Goal: Task Accomplishment & Management: Use online tool/utility

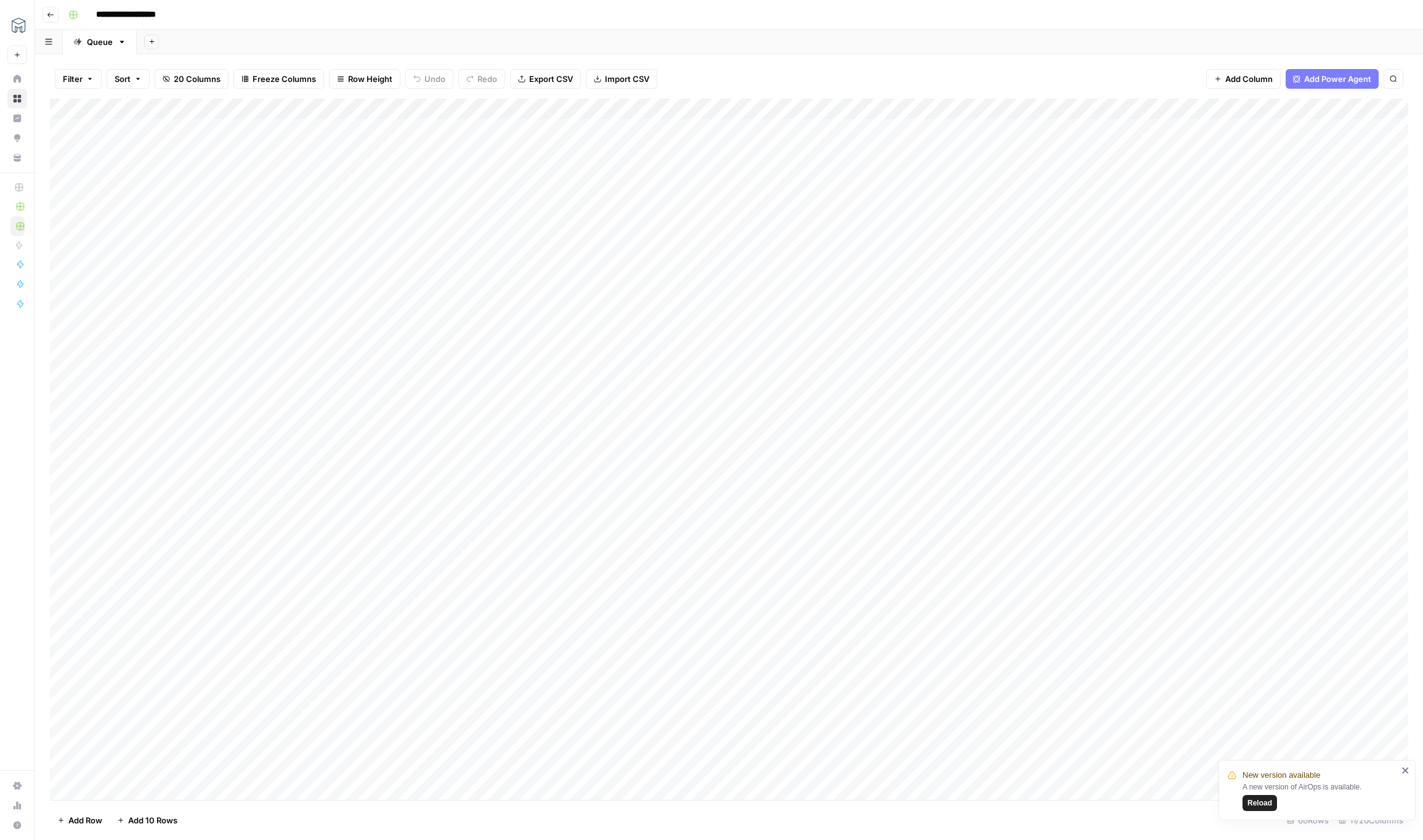
click at [1020, 110] on div "Add Column" at bounding box center [729, 449] width 1359 height 701
click at [990, 234] on span "Edit Workflow" at bounding box center [1024, 230] width 108 height 12
click at [1264, 803] on span "Reload" at bounding box center [1260, 803] width 25 height 11
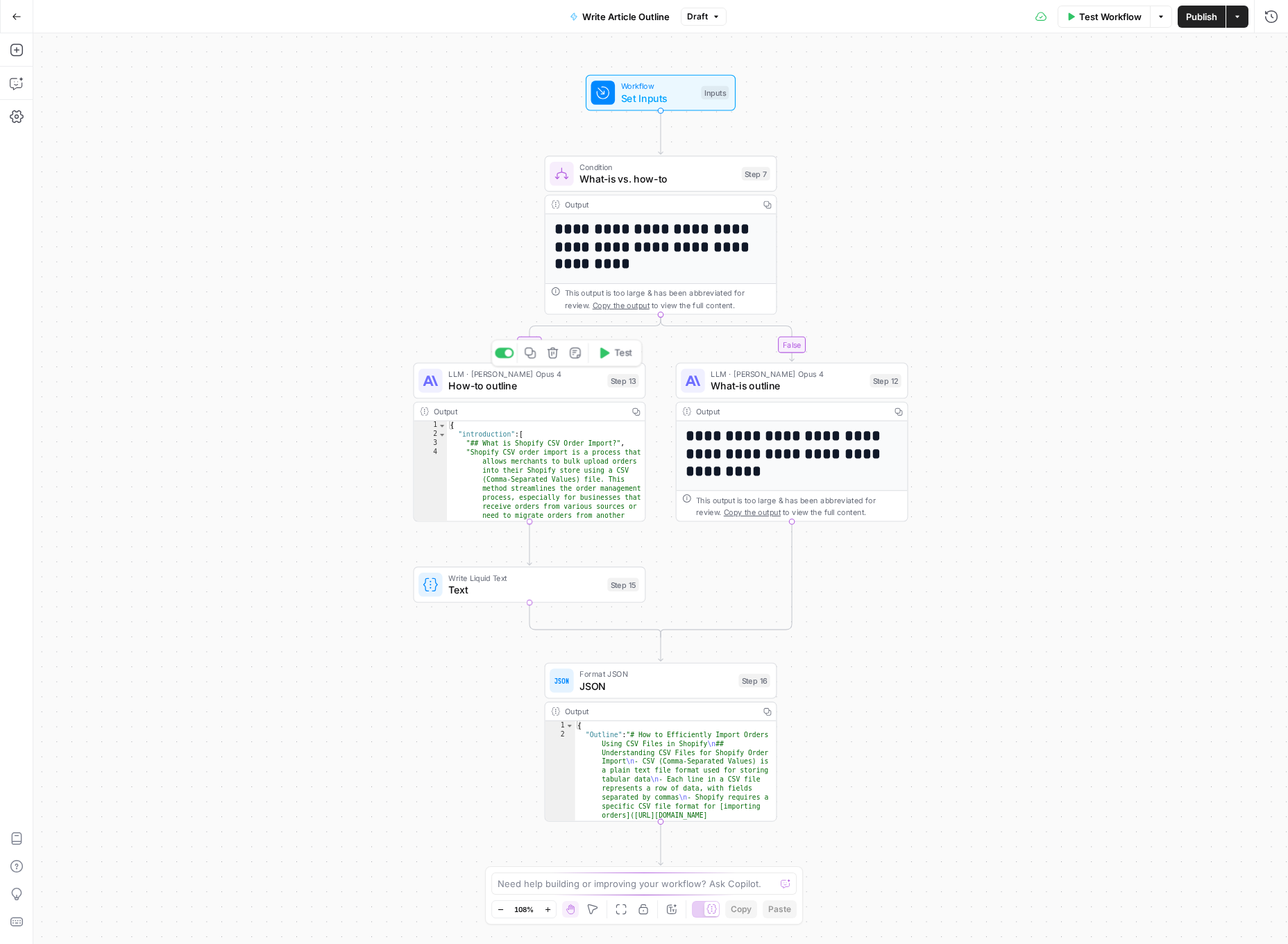
click at [558, 390] on span "How-to outline" at bounding box center [525, 386] width 153 height 16
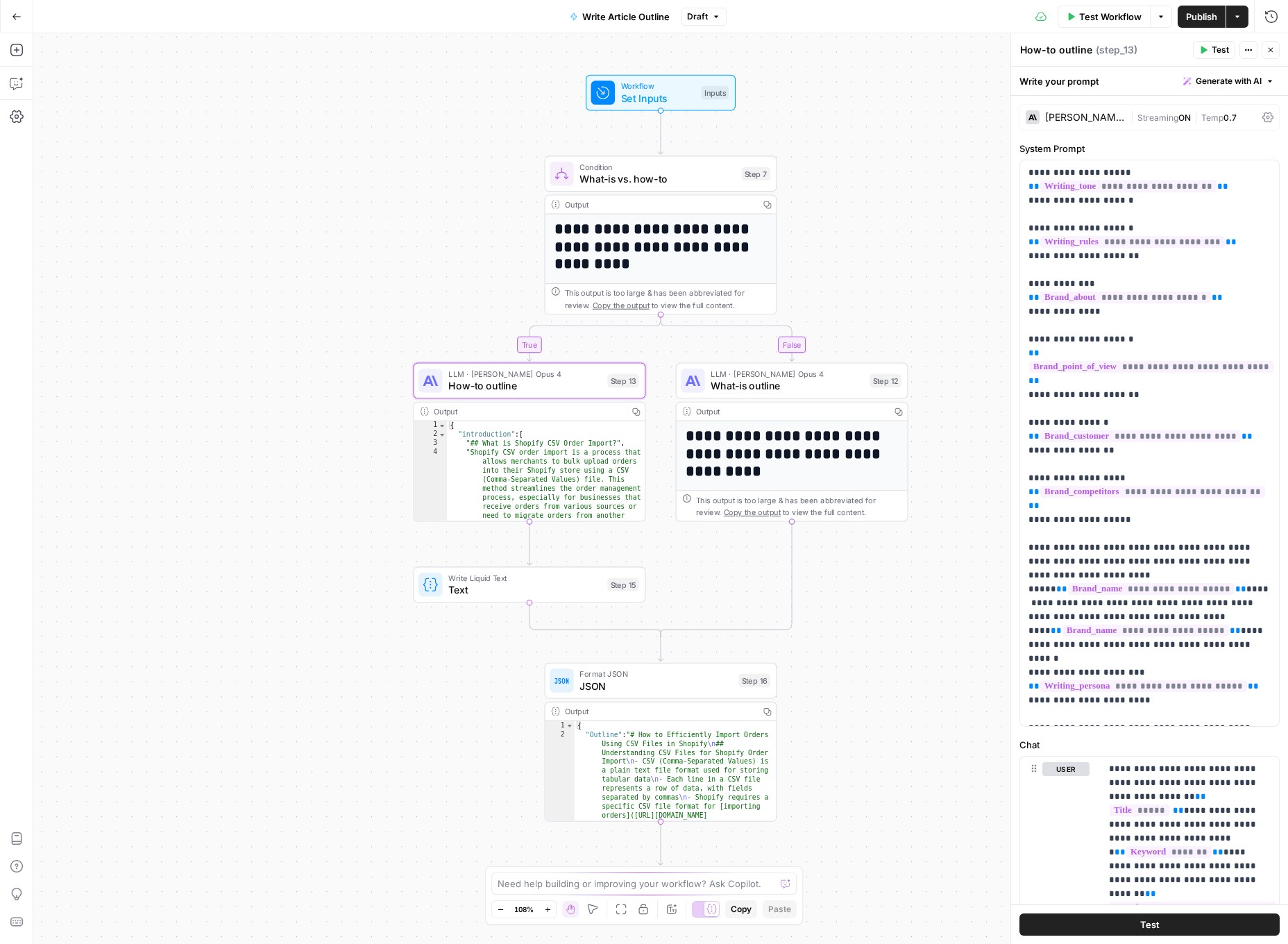
click at [1270, 116] on icon at bounding box center [1268, 117] width 11 height 11
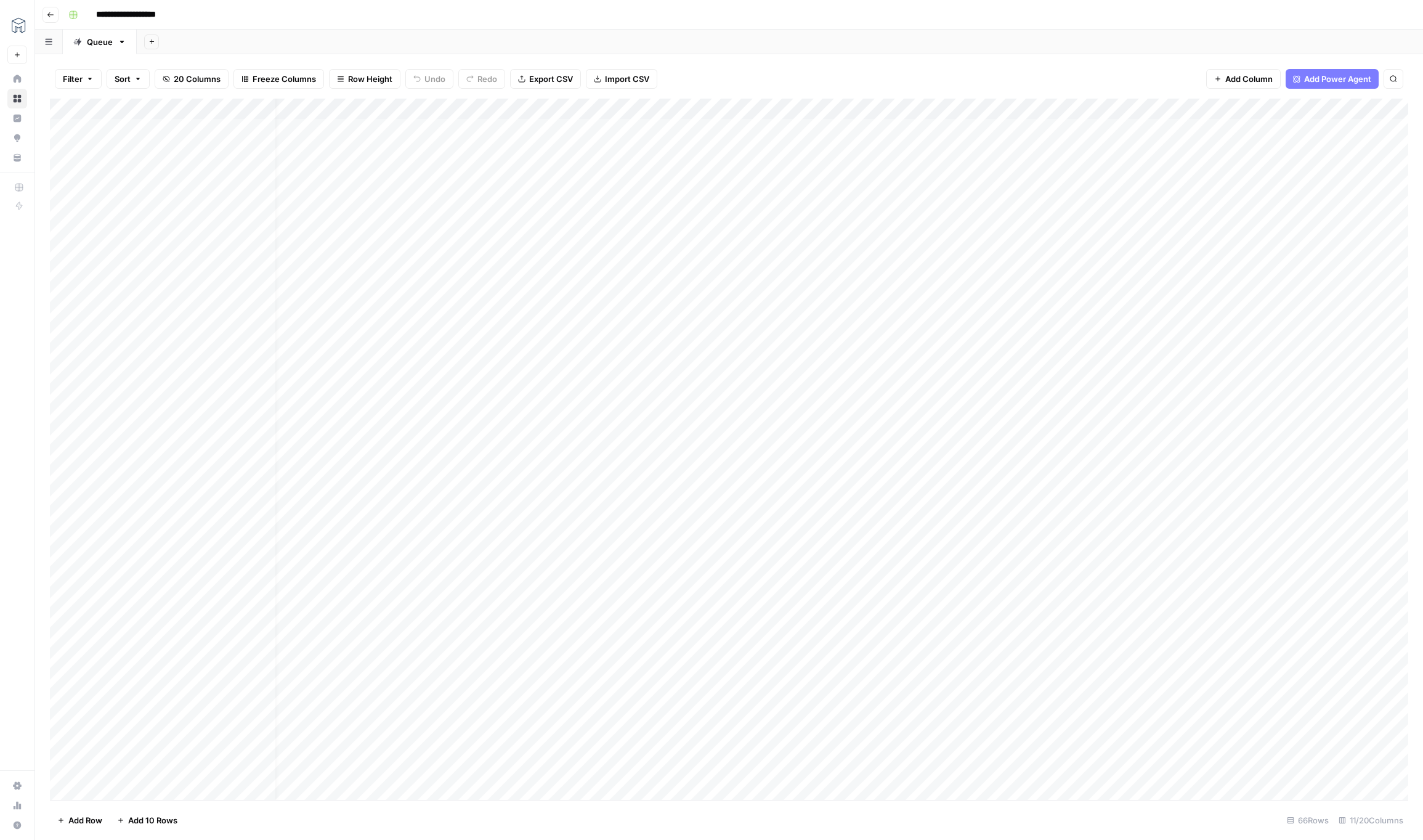
scroll to position [0, 25]
click at [990, 110] on div "Add Column" at bounding box center [729, 449] width 1359 height 701
click at [970, 229] on span "Edit Workflow" at bounding box center [999, 230] width 108 height 12
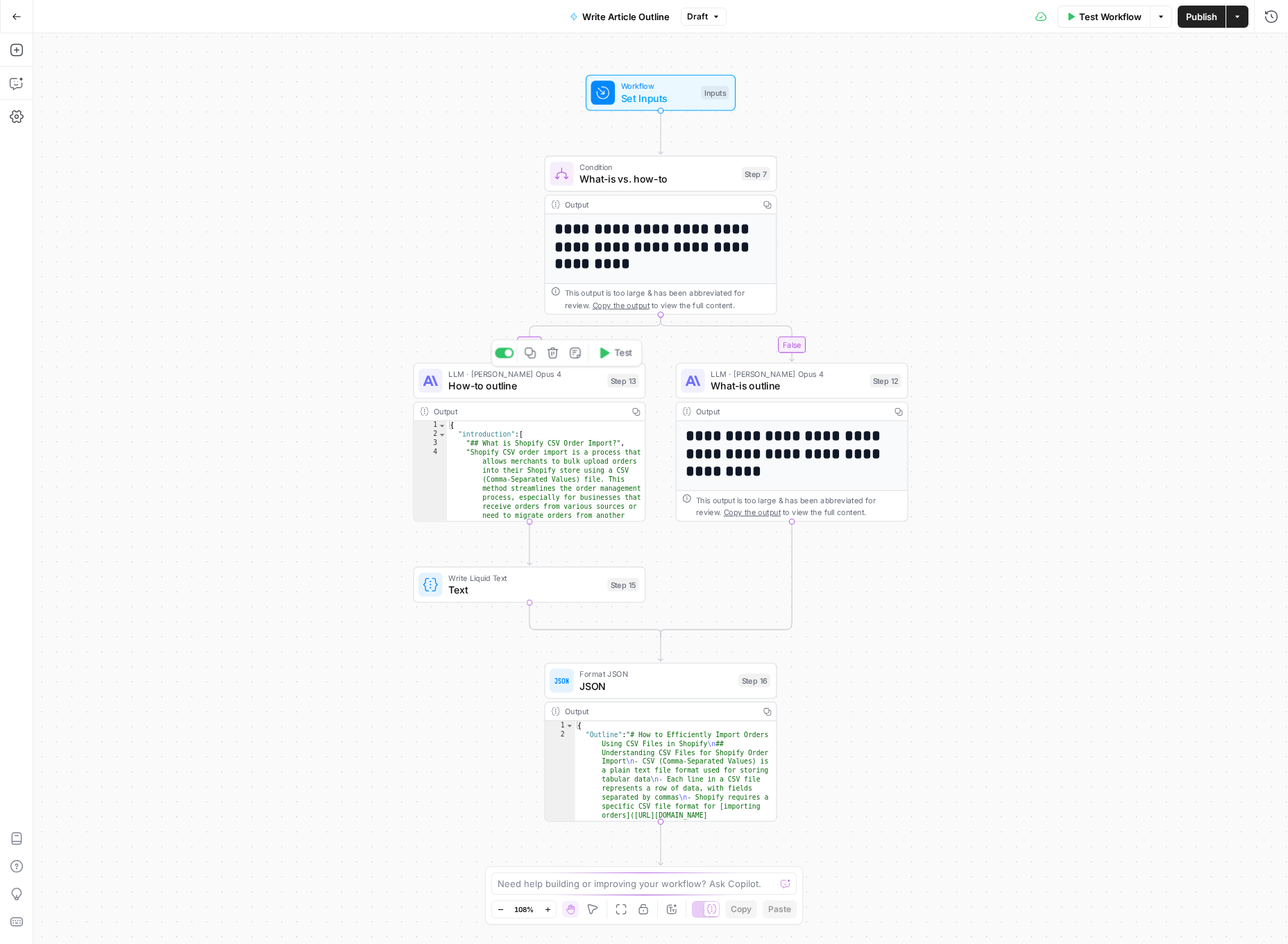
click at [558, 387] on span "How-to outline" at bounding box center [525, 386] width 153 height 16
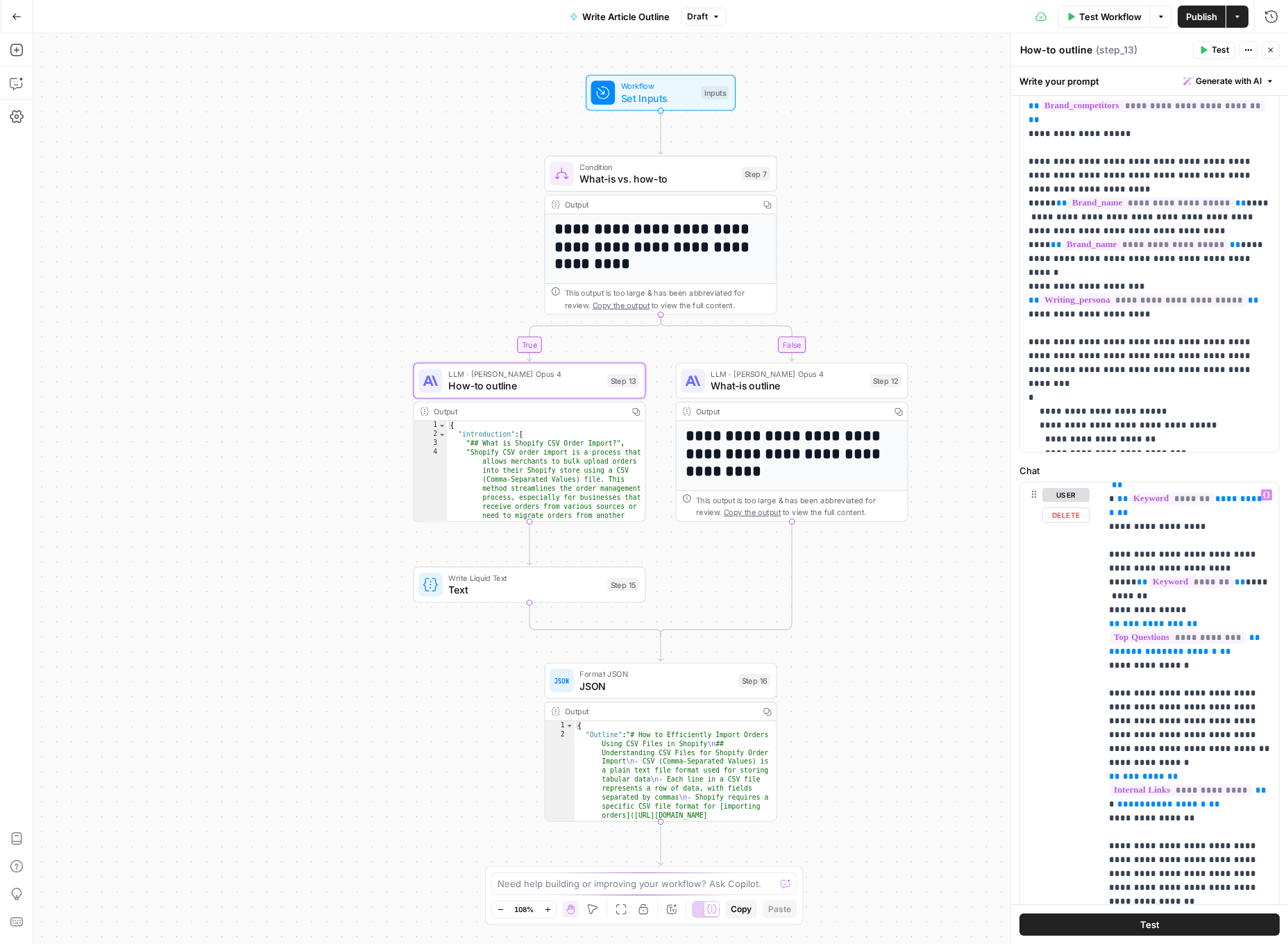
scroll to position [463, 0]
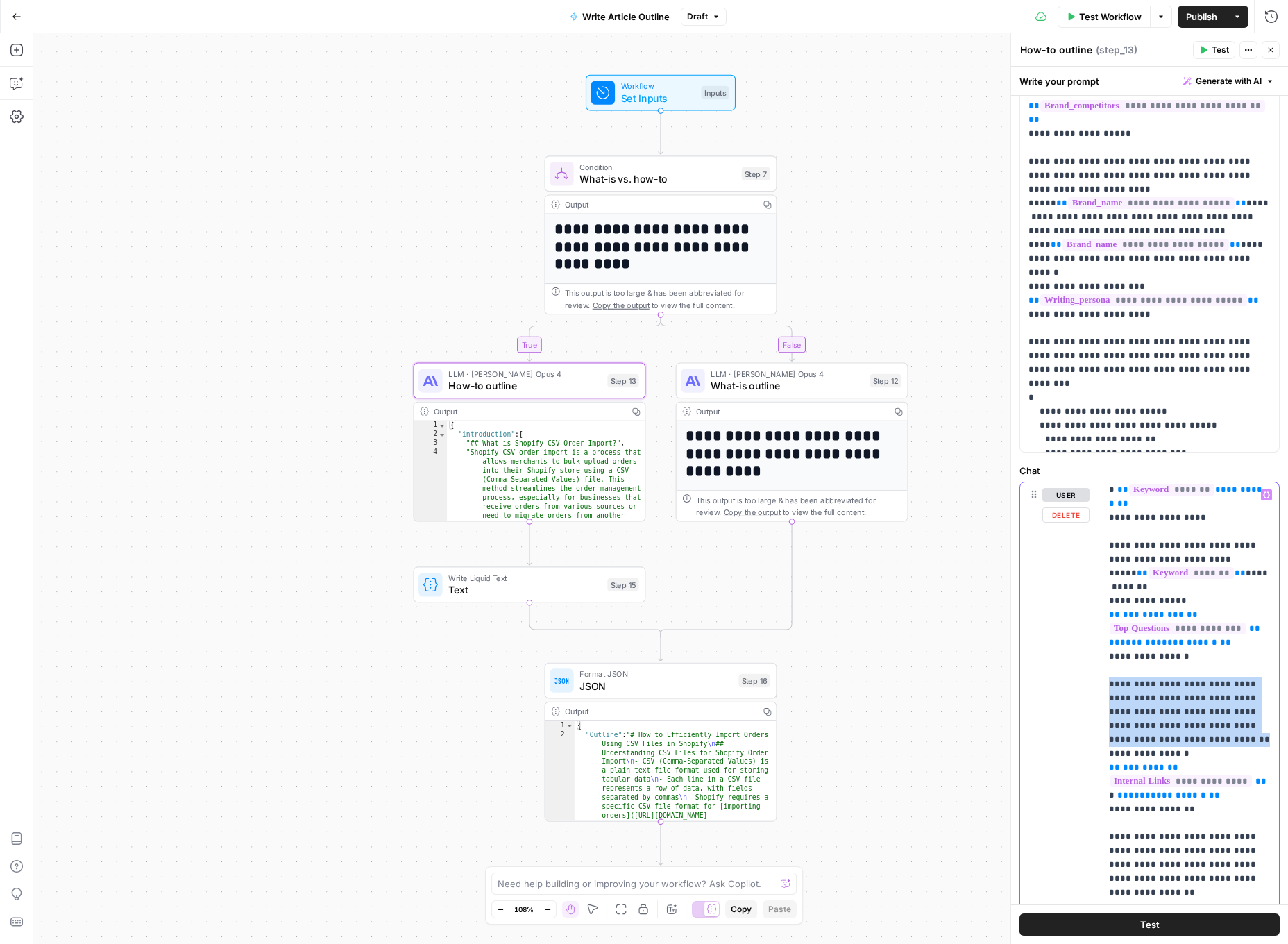
drag, startPoint x: 1109, startPoint y: 656, endPoint x: 1190, endPoint y: 714, distance: 99.6
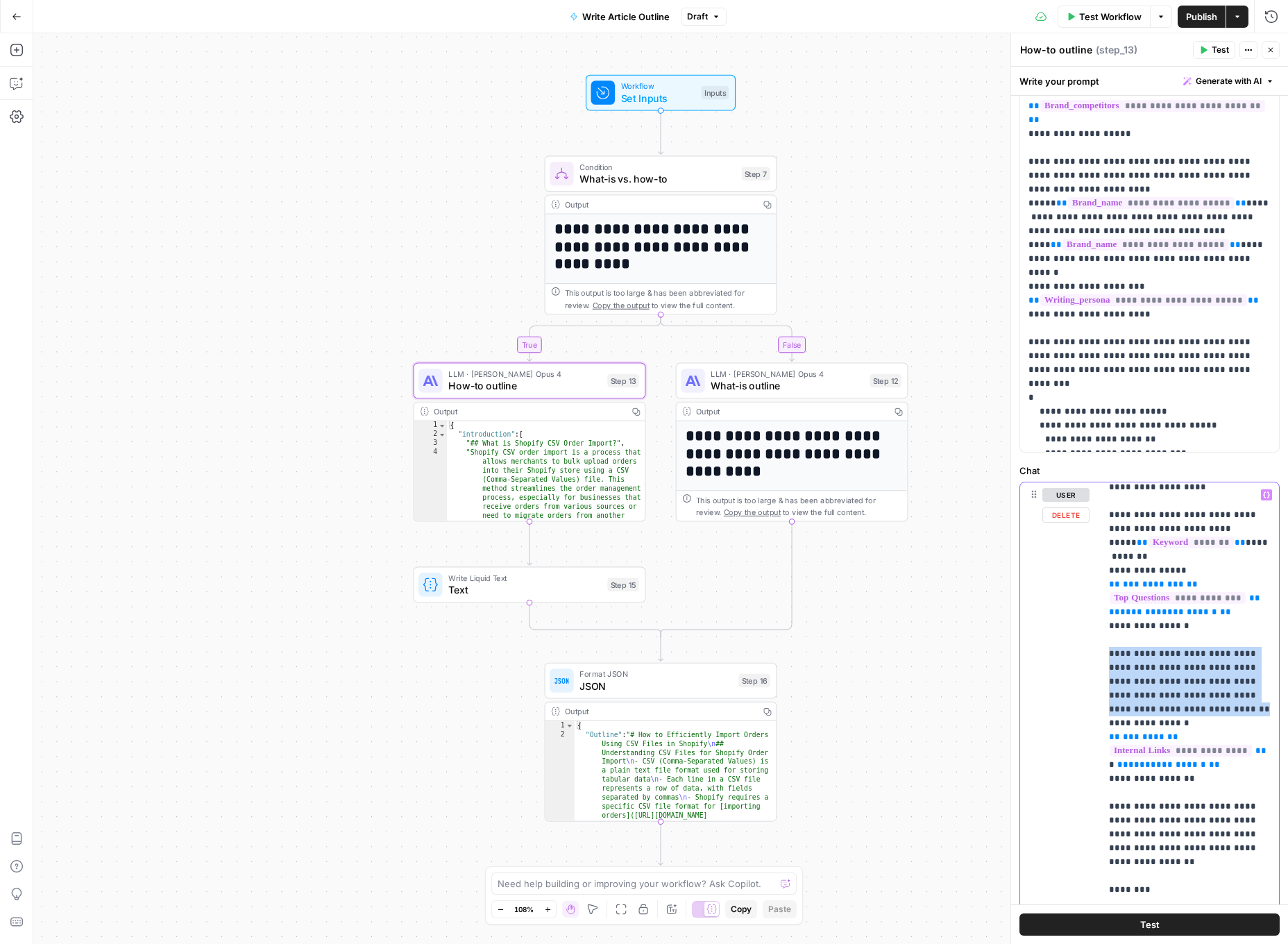
scroll to position [494, 0]
copy p "**********"
